Goal: Use online tool/utility

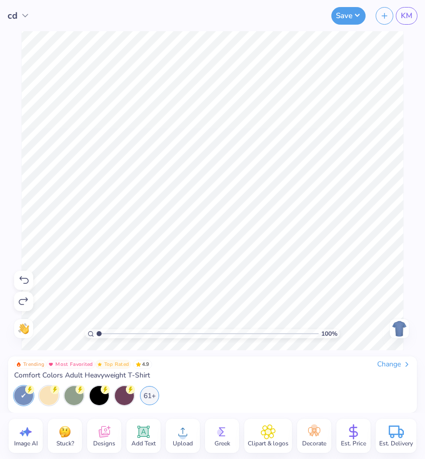
click at [3, 61] on div "100 % Need help? Chat with us. Back" at bounding box center [212, 190] width 425 height 319
click at [47, 403] on div at bounding box center [48, 394] width 19 height 19
click at [153, 401] on div "61+" at bounding box center [149, 394] width 19 height 19
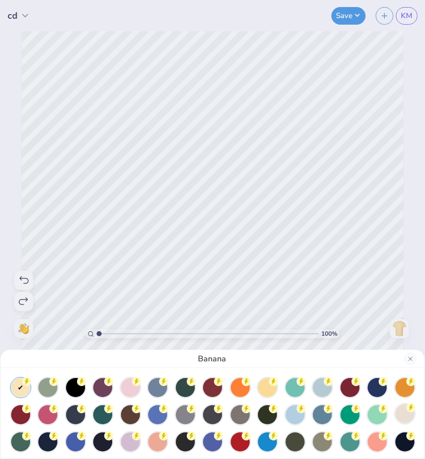
click at [406, 412] on icon at bounding box center [410, 407] width 9 height 9
click at [353, 239] on div "Ivory" at bounding box center [212, 229] width 425 height 459
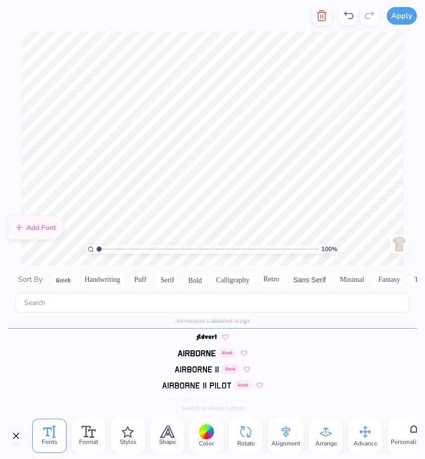
scroll to position [97, 0]
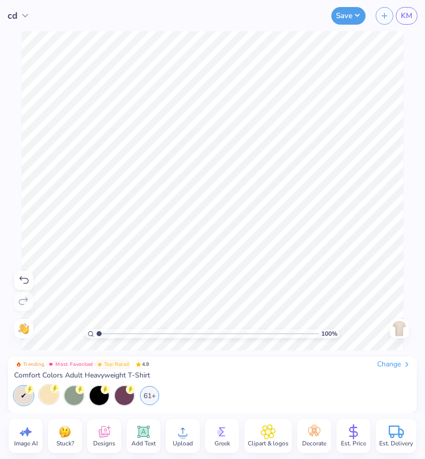
click at [25, 281] on icon at bounding box center [24, 280] width 12 height 12
click at [25, 302] on icon at bounding box center [24, 301] width 12 height 12
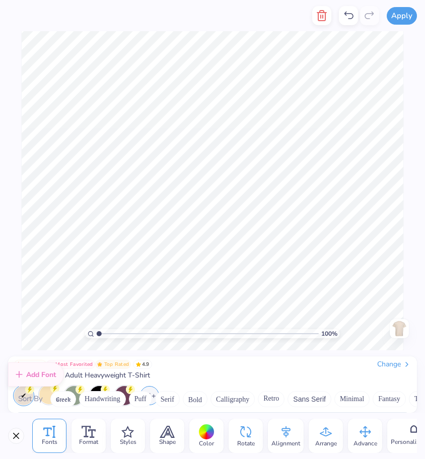
scroll to position [121, 0]
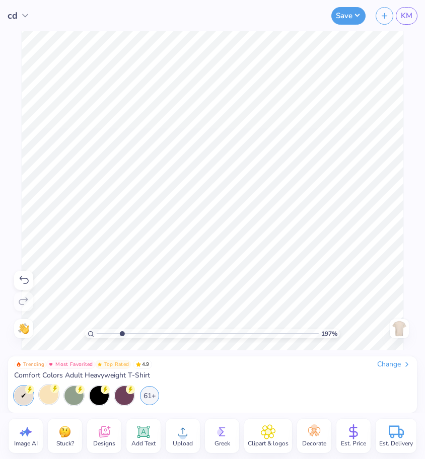
click at [122, 337] on input "range" at bounding box center [208, 333] width 222 height 9
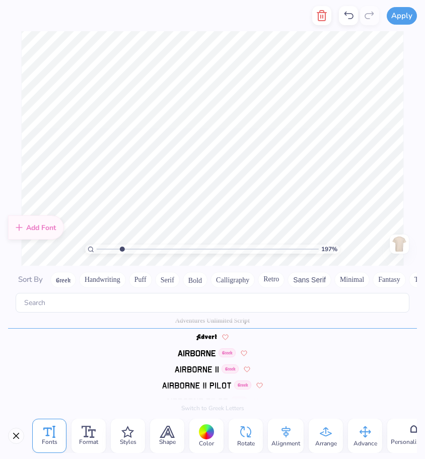
scroll to position [97, 0]
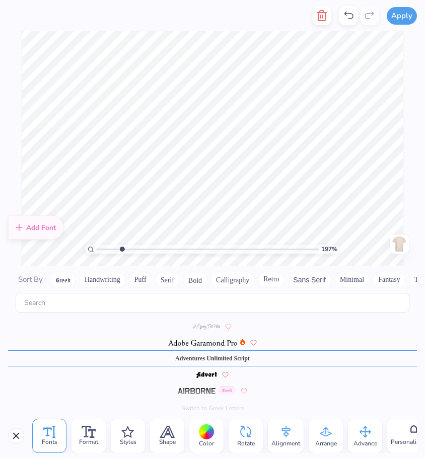
click at [351, 15] on icon at bounding box center [348, 16] width 12 height 12
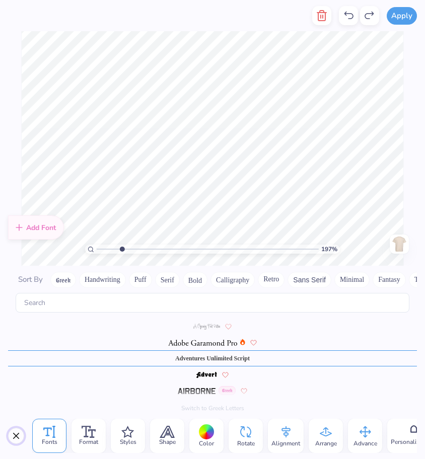
click at [22, 438] on button "Close" at bounding box center [16, 436] width 16 height 16
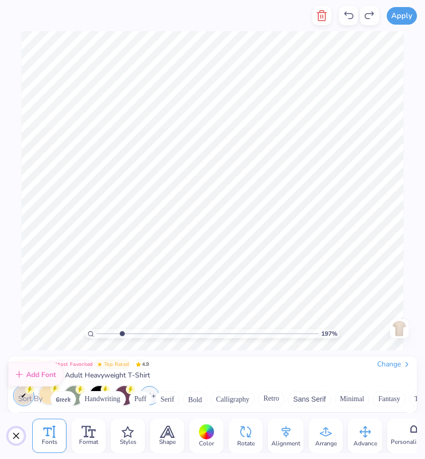
scroll to position [134, 0]
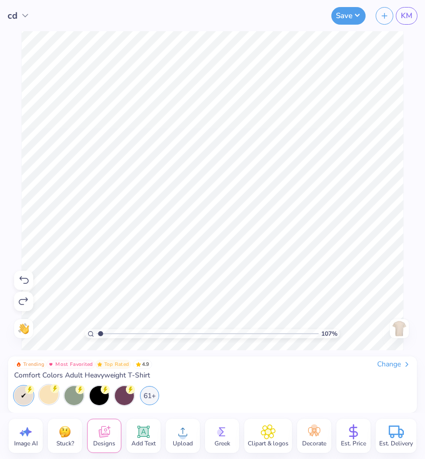
type input "1"
drag, startPoint x: 101, startPoint y: 335, endPoint x: 86, endPoint y: 326, distance: 17.6
click at [97, 329] on input "range" at bounding box center [208, 333] width 222 height 9
click at [31, 302] on div "100 % Need help? Chat with us. Back" at bounding box center [212, 190] width 425 height 319
